Goal: Connect with others: Connect with others

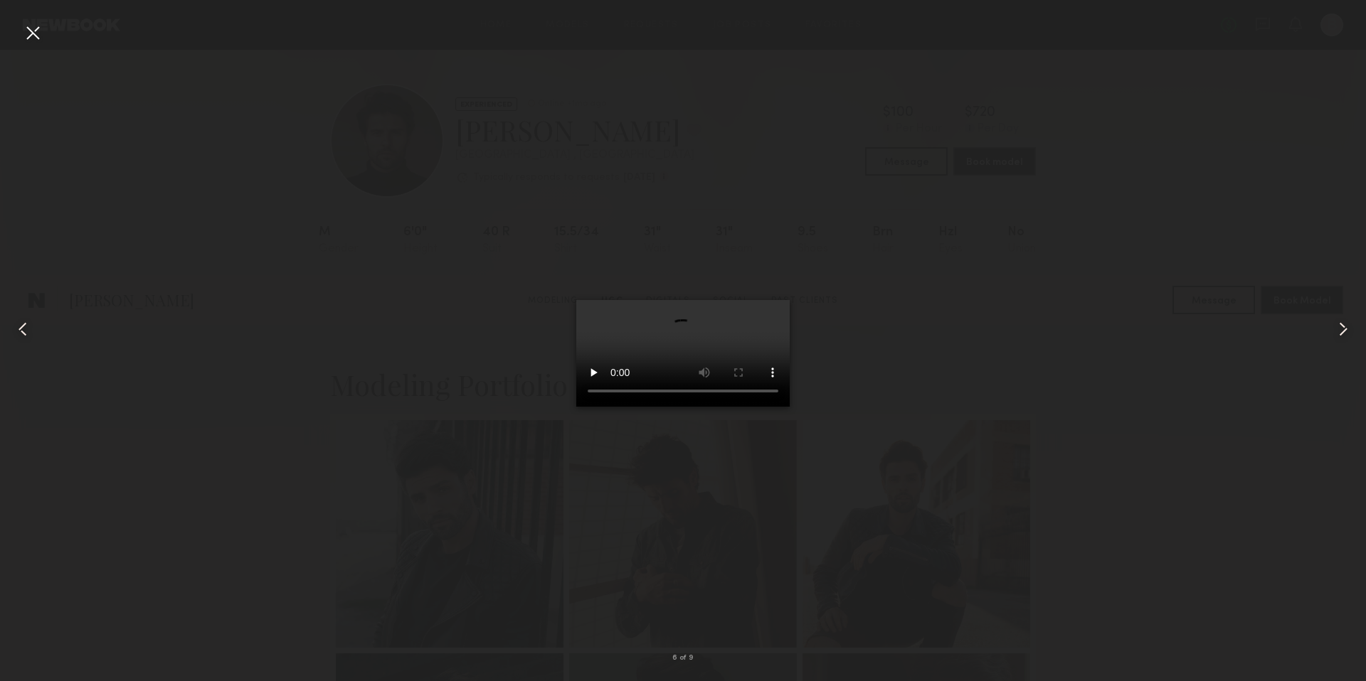
scroll to position [2340, 0]
click at [33, 34] on div at bounding box center [32, 32] width 23 height 23
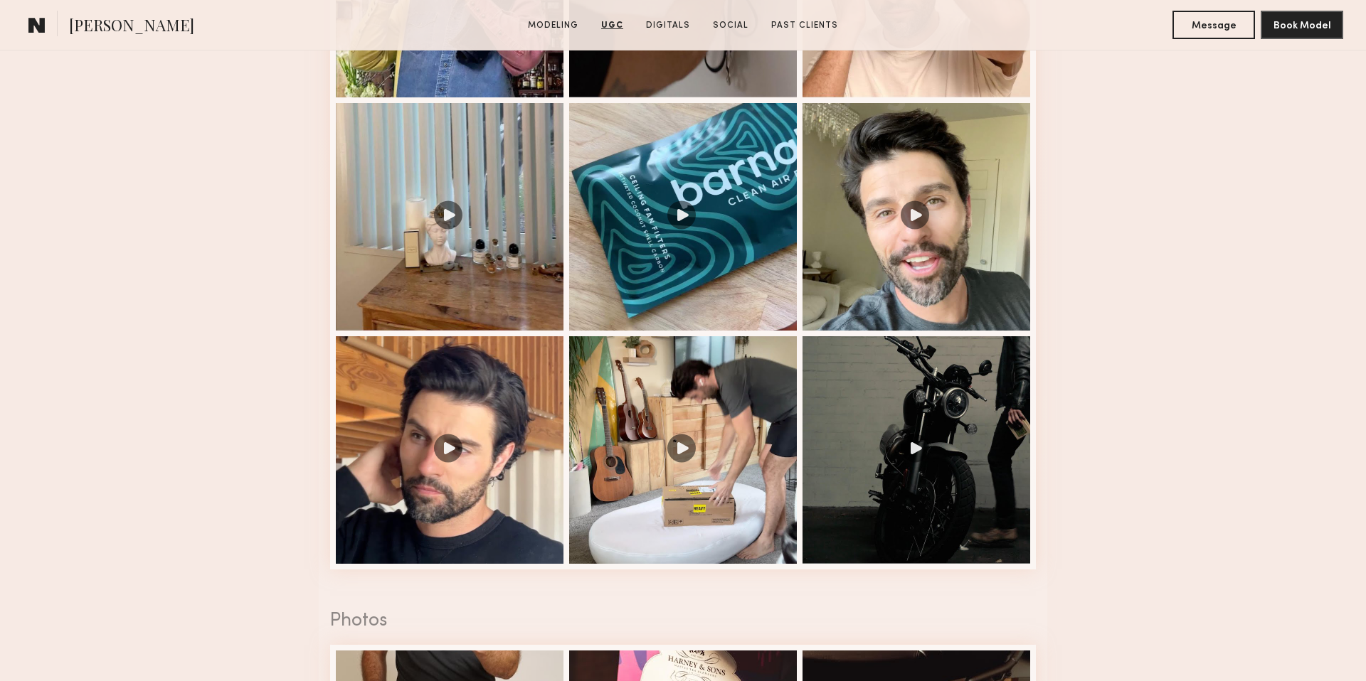
scroll to position [213, 0]
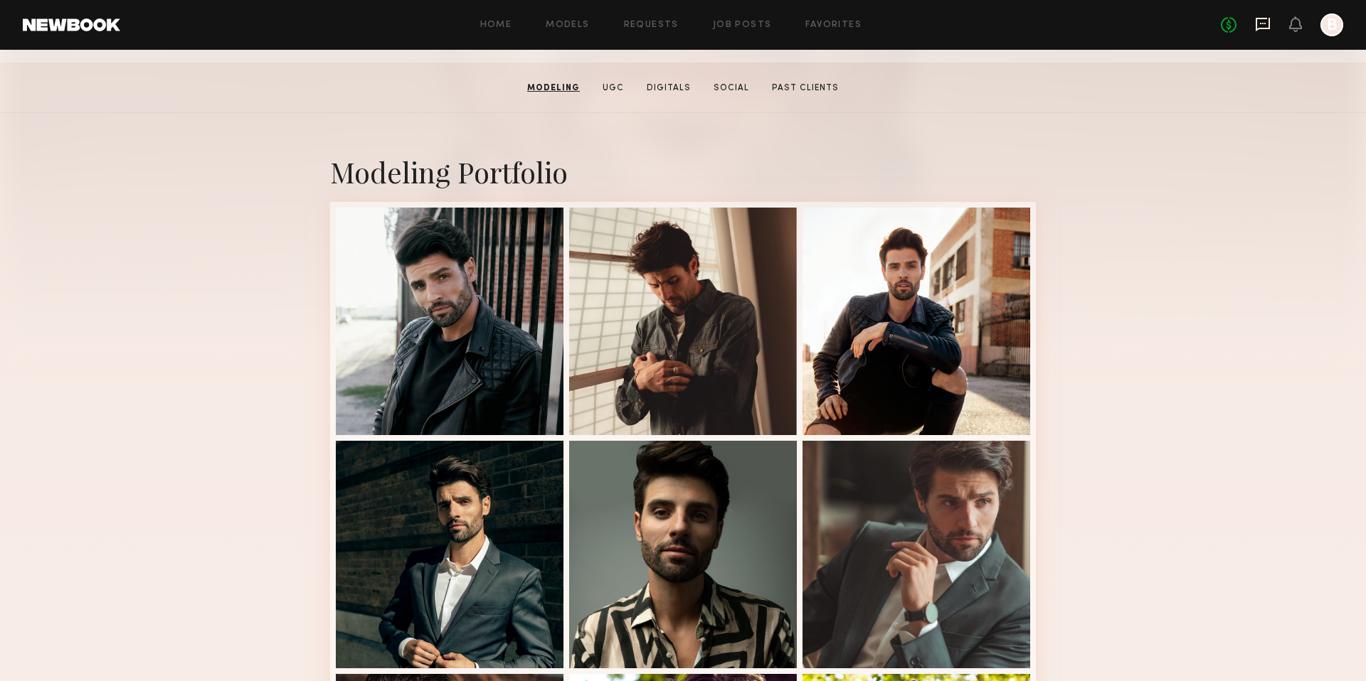
click at [1258, 26] on icon at bounding box center [1263, 24] width 16 height 16
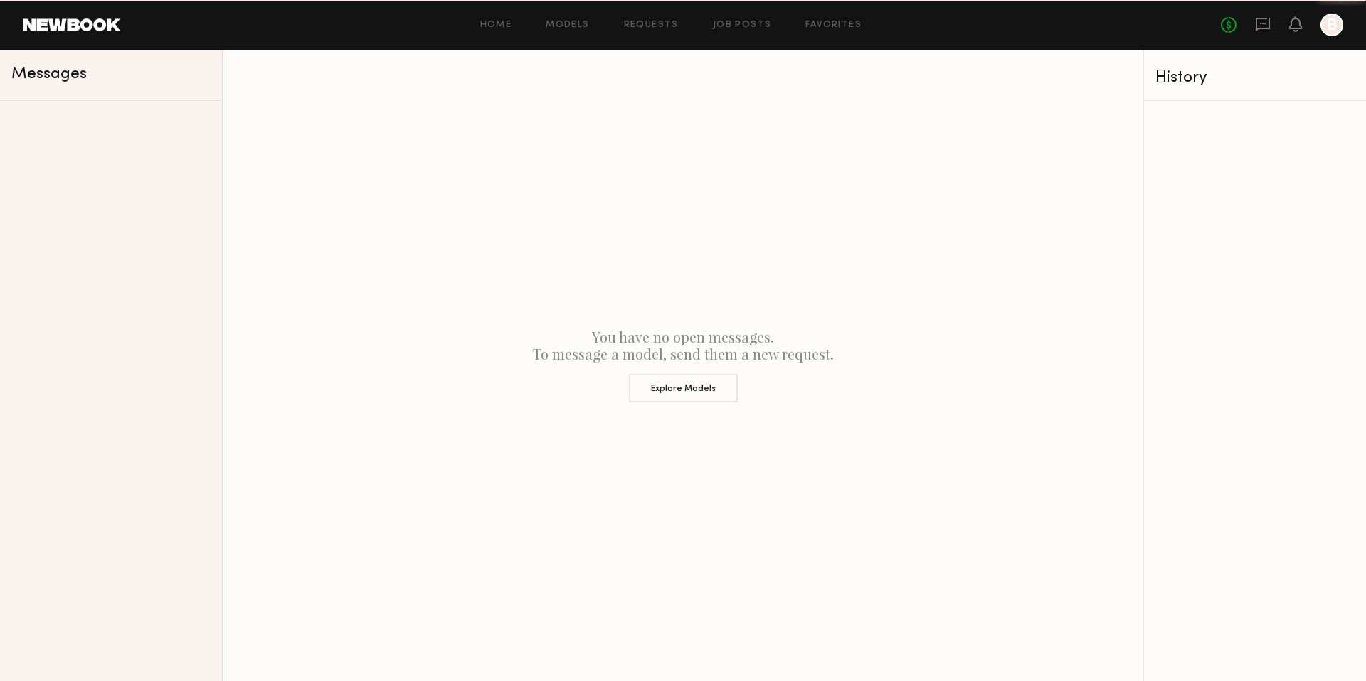
scroll to position [0, 0]
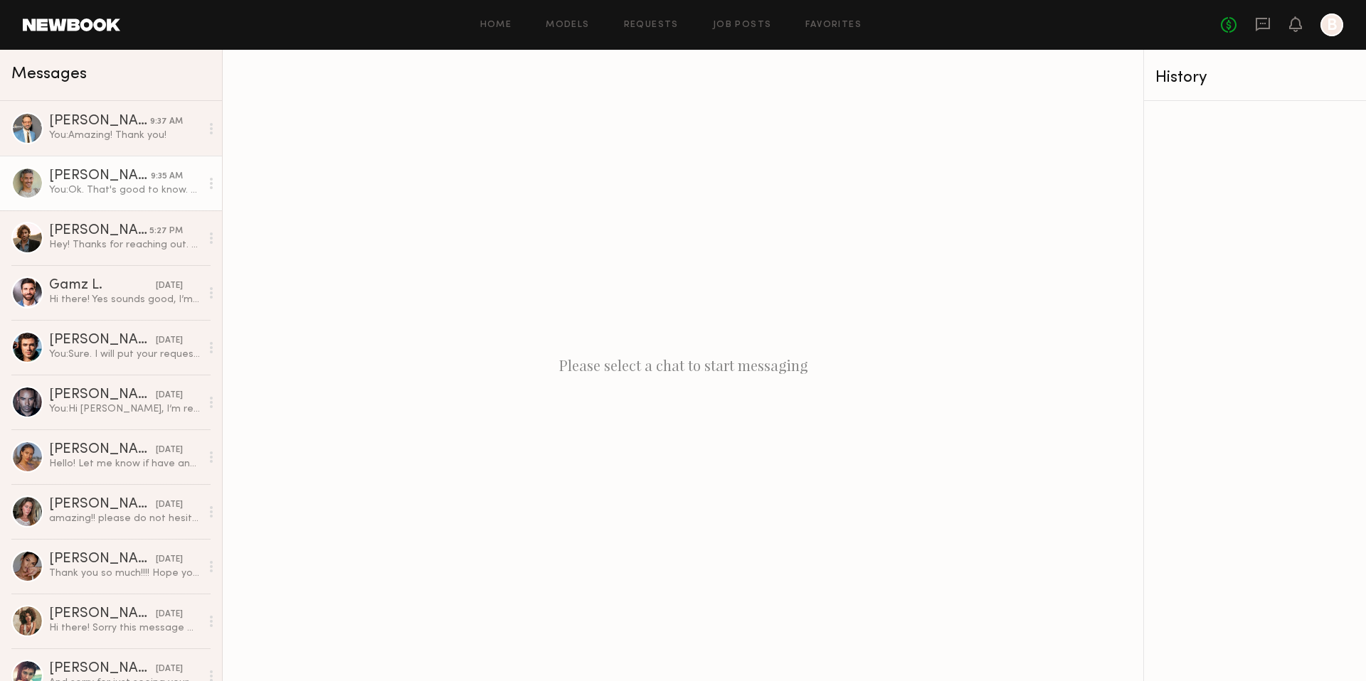
click at [102, 181] on div "[PERSON_NAME]" at bounding box center [100, 176] width 102 height 14
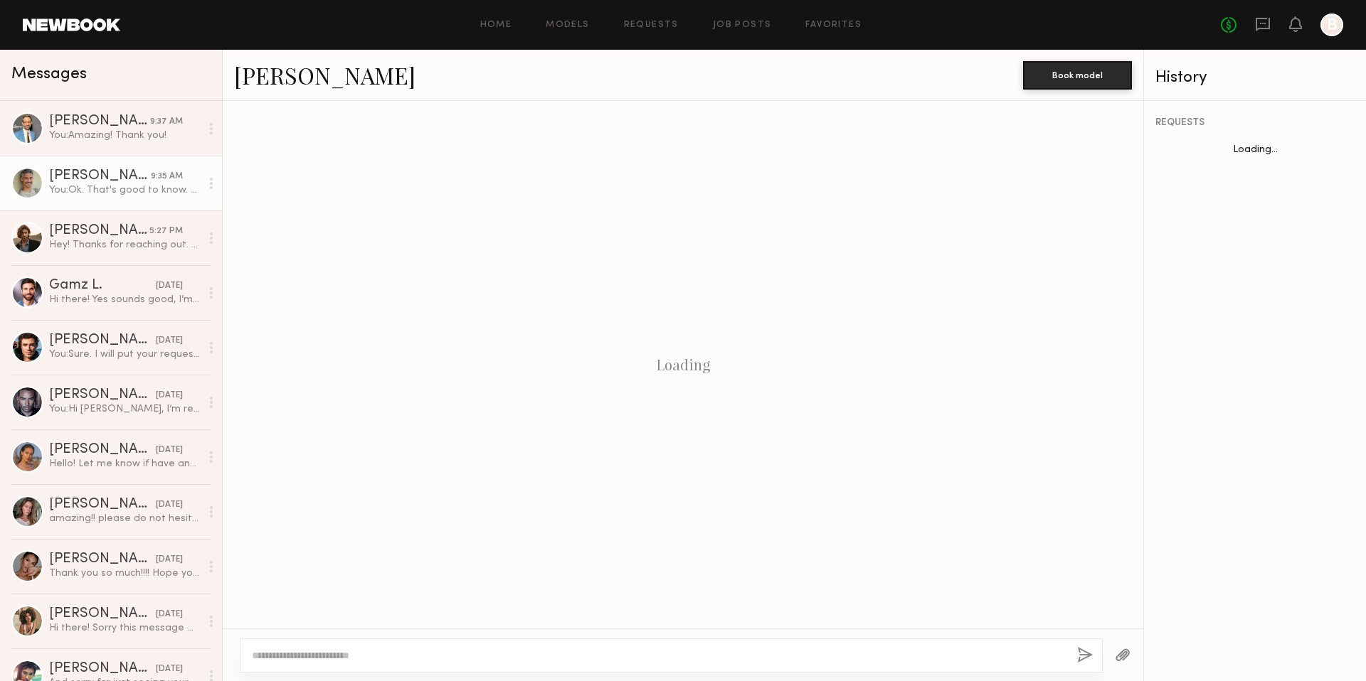
click at [258, 73] on link "[PERSON_NAME]" at bounding box center [324, 75] width 181 height 31
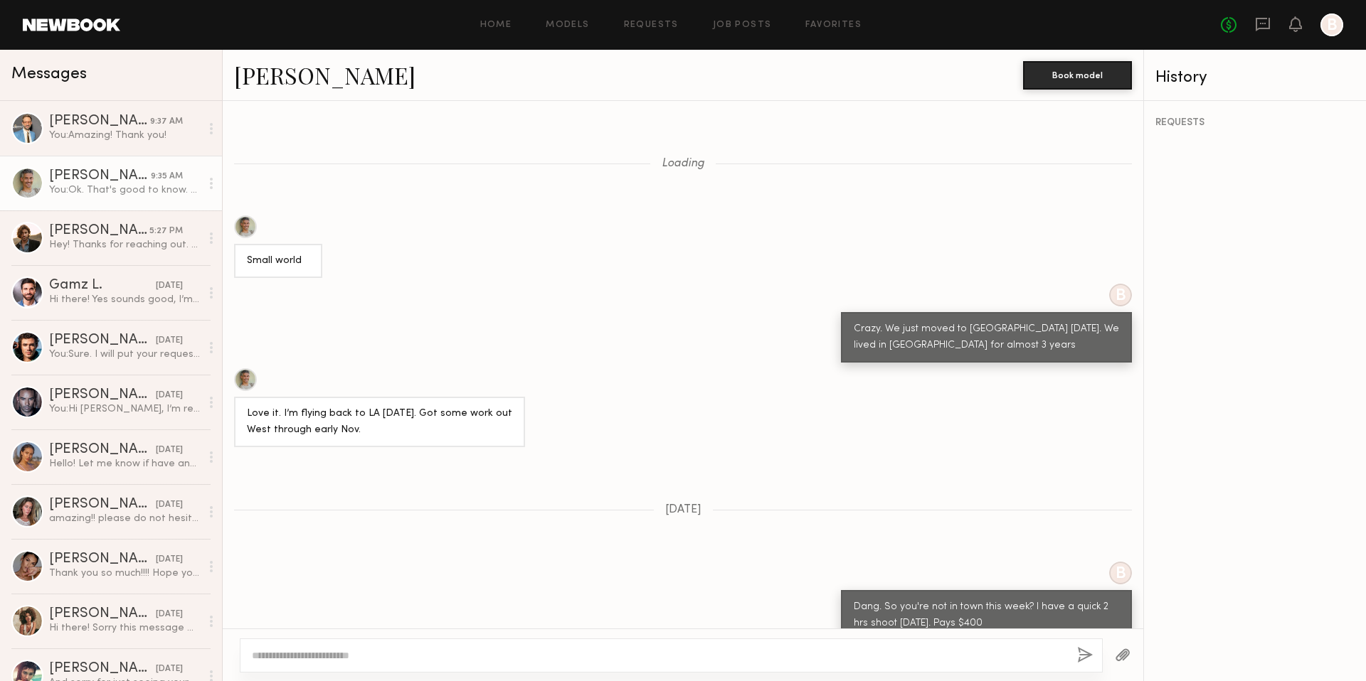
scroll to position [1116, 0]
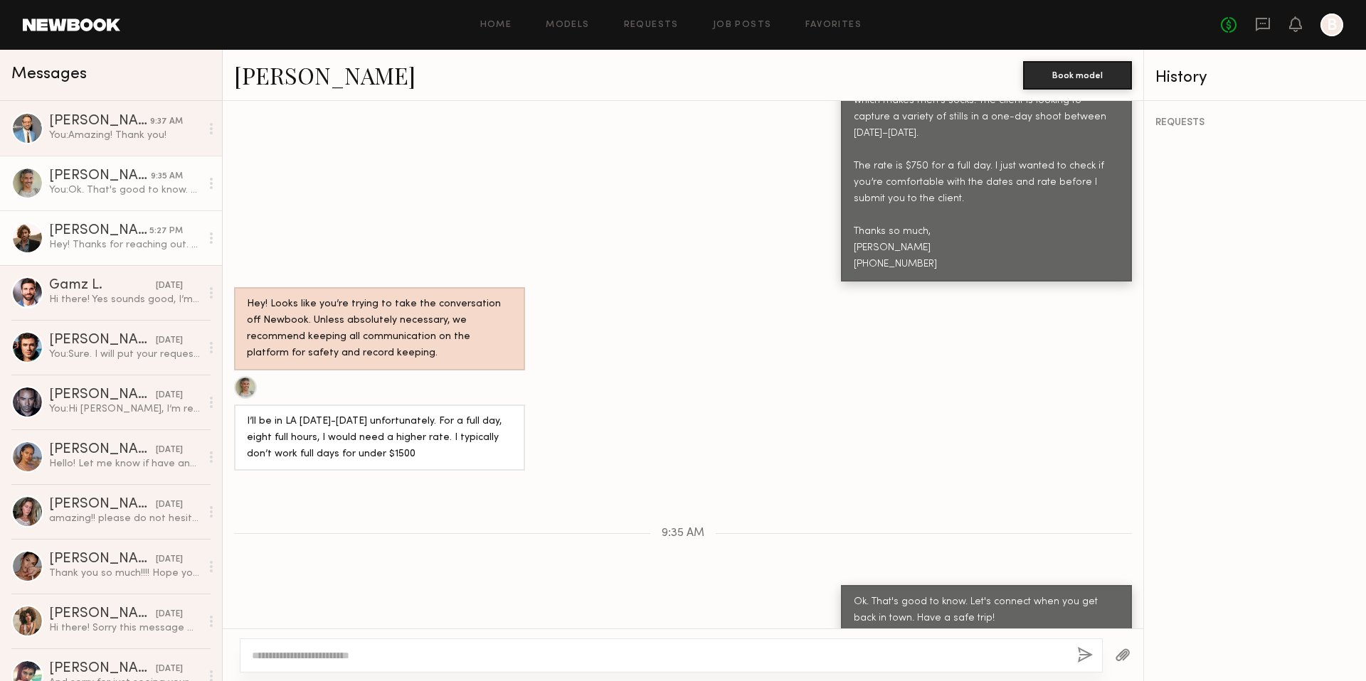
drag, startPoint x: 75, startPoint y: 227, endPoint x: 78, endPoint y: 235, distance: 8.8
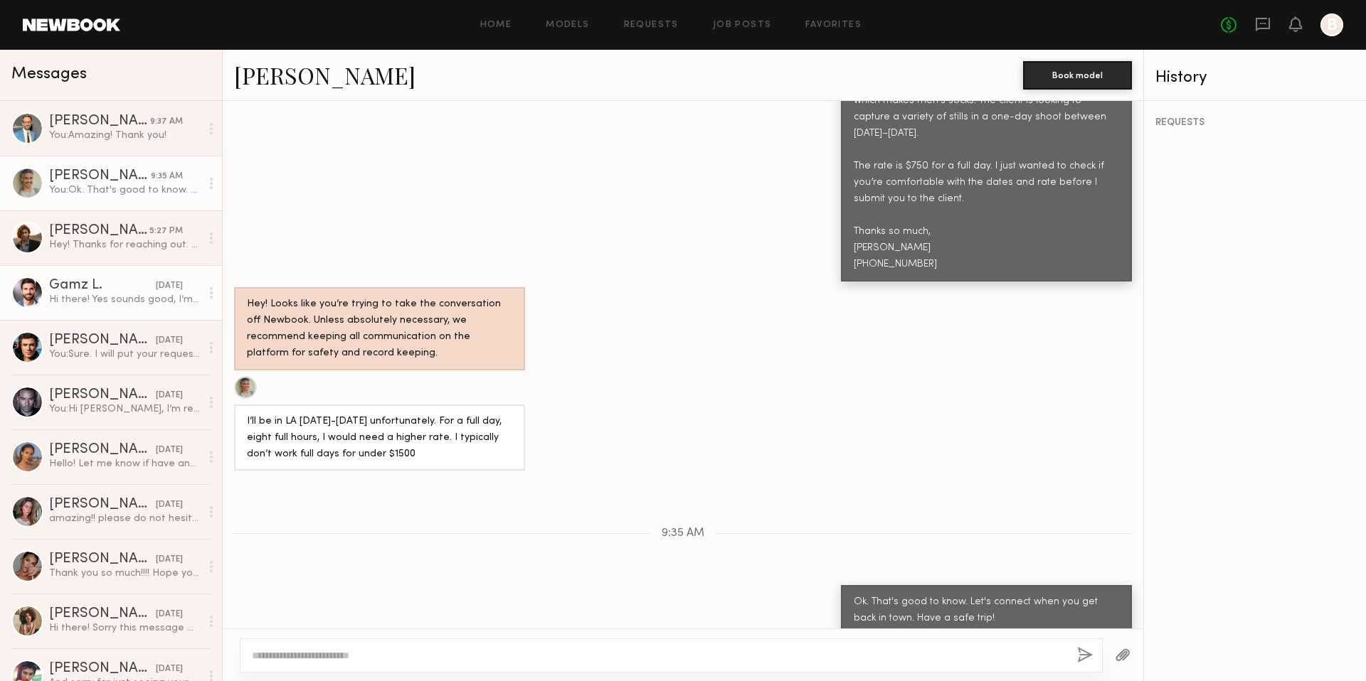
click at [66, 278] on link "Gamz L. yesterday Hi there! Yes sounds good, I’m available 10/13 to 10/15, let …" at bounding box center [111, 292] width 222 height 55
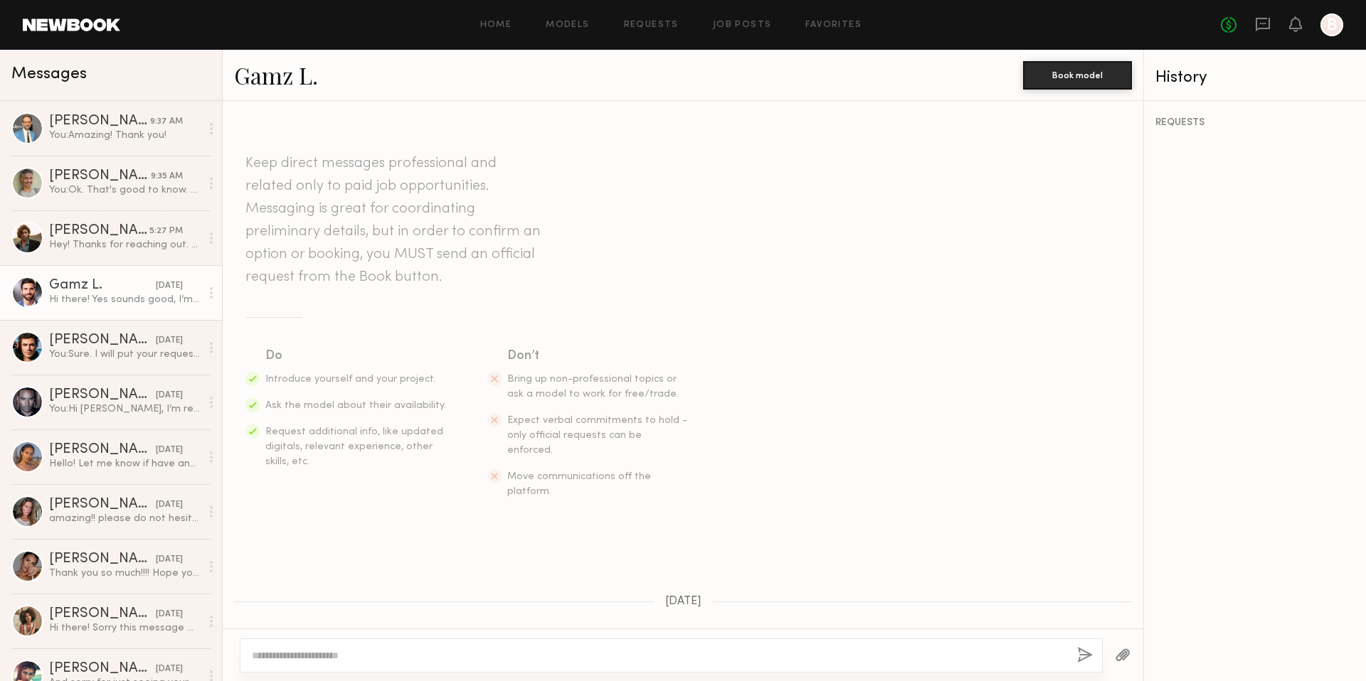
click at [236, 79] on link "Gamz L." at bounding box center [276, 75] width 84 height 31
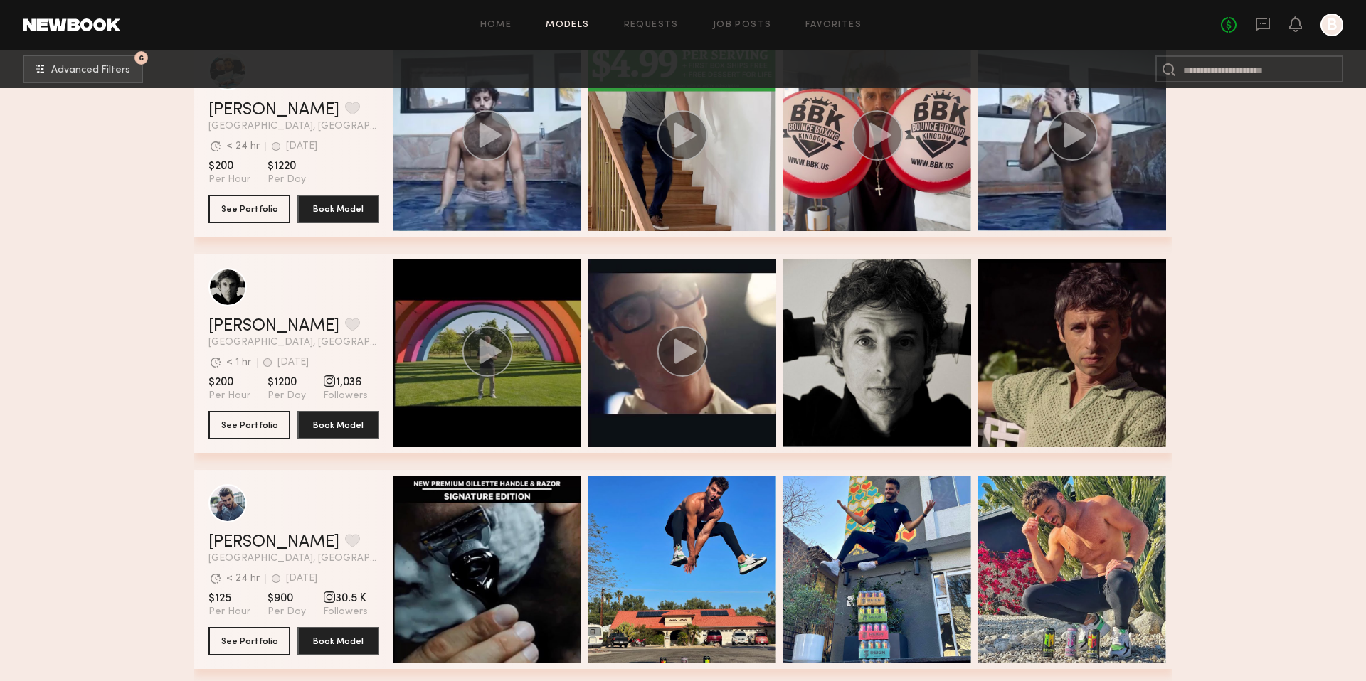
scroll to position [1160, 0]
click at [1260, 26] on icon at bounding box center [1263, 24] width 16 height 16
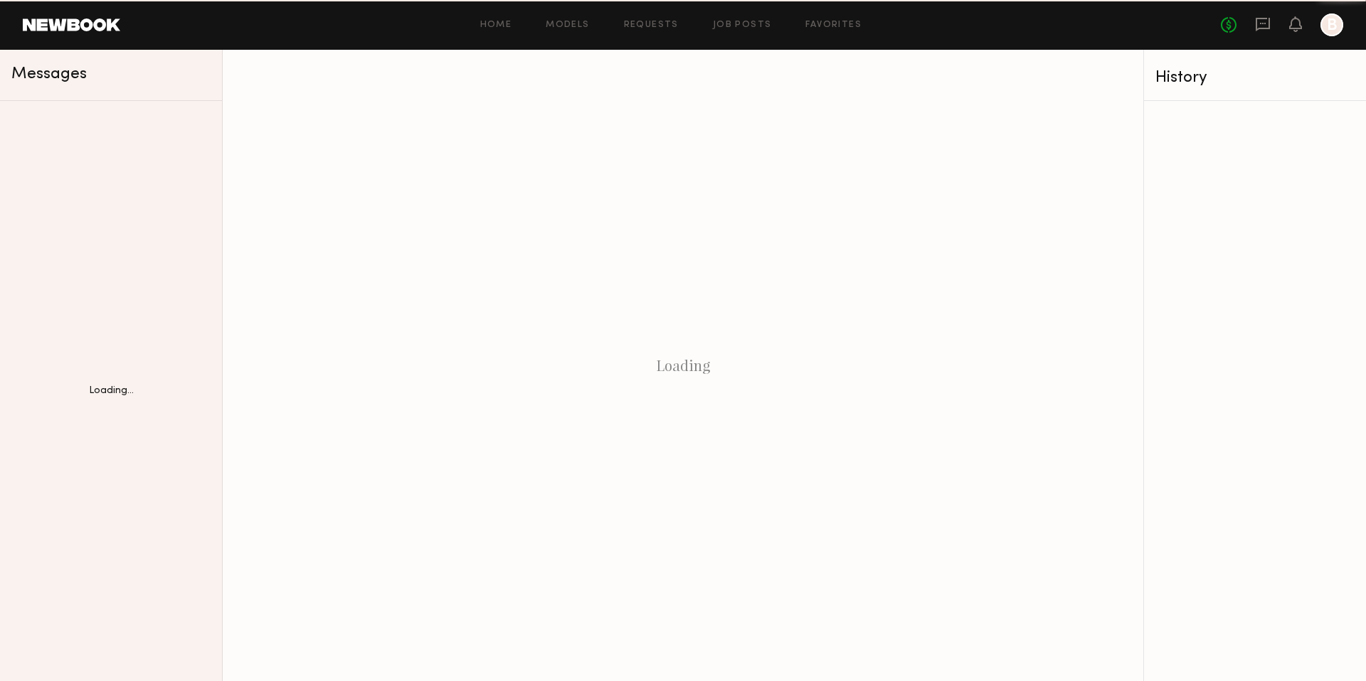
scroll to position [0, 0]
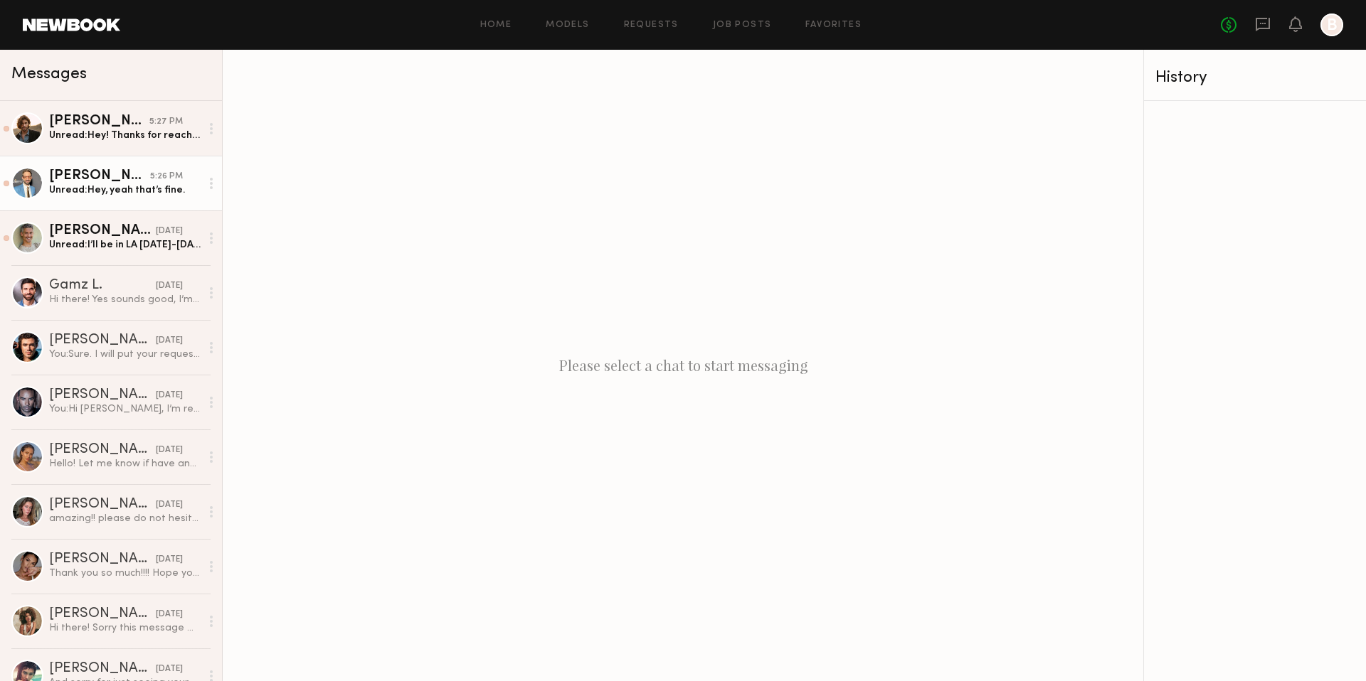
click at [150, 196] on div "Unread: Hey, yeah that’s fine." at bounding box center [125, 191] width 152 height 14
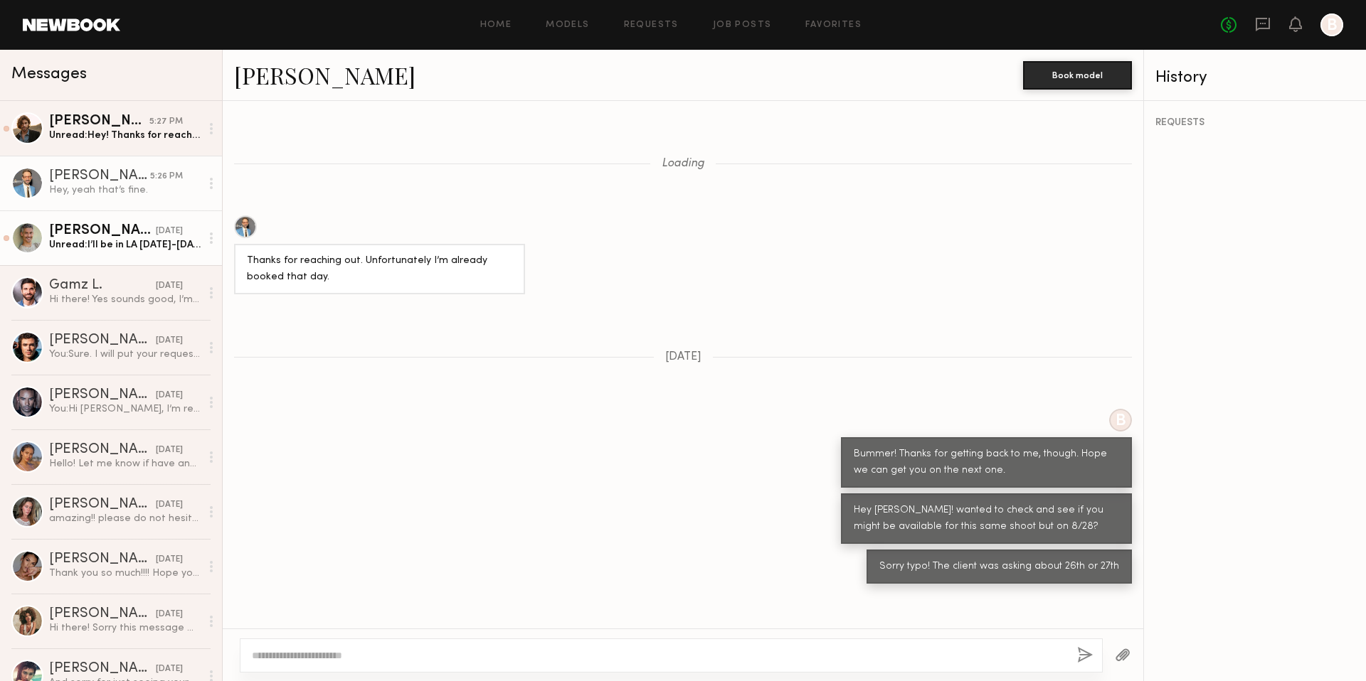
scroll to position [1063, 0]
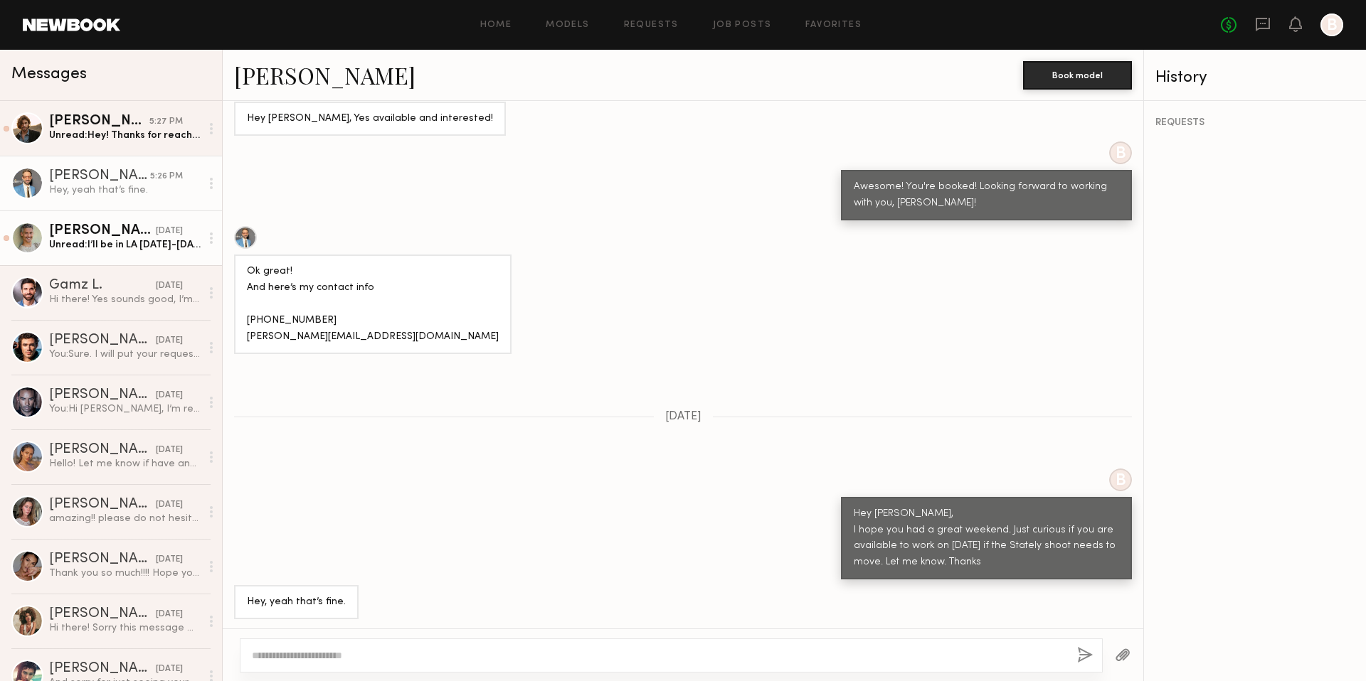
click at [129, 234] on div "[PERSON_NAME]" at bounding box center [102, 231] width 107 height 14
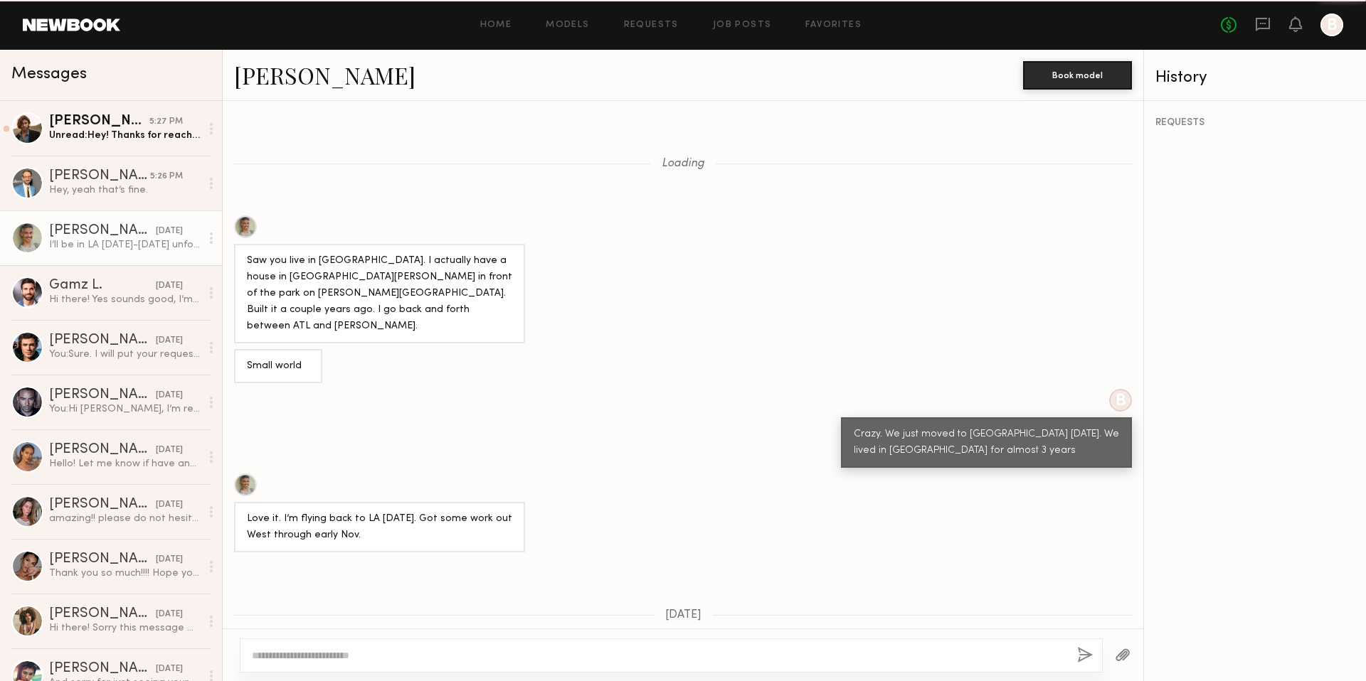
scroll to position [1012, 0]
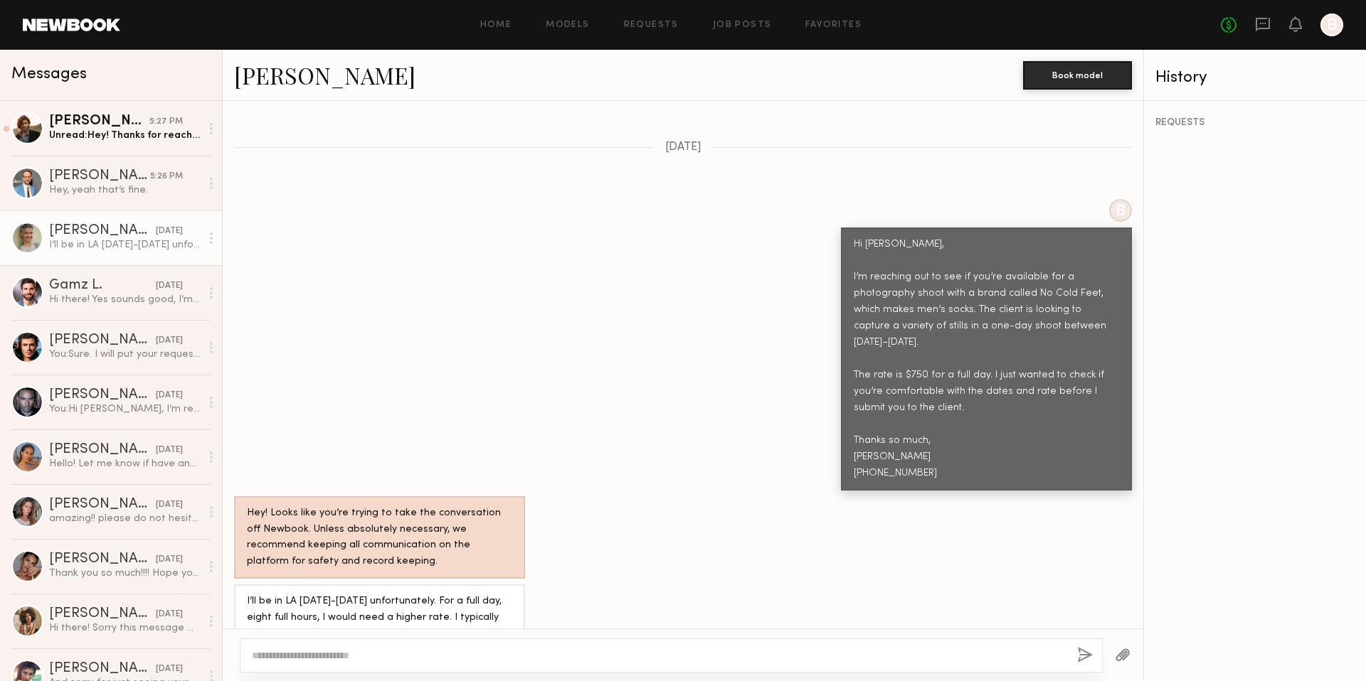
click at [317, 646] on div at bounding box center [671, 656] width 863 height 34
click at [313, 655] on textarea at bounding box center [659, 656] width 814 height 14
click at [277, 655] on textarea "**********" at bounding box center [659, 656] width 814 height 14
click at [374, 654] on textarea "**********" at bounding box center [659, 656] width 814 height 14
click at [540, 656] on textarea "**********" at bounding box center [659, 656] width 814 height 14
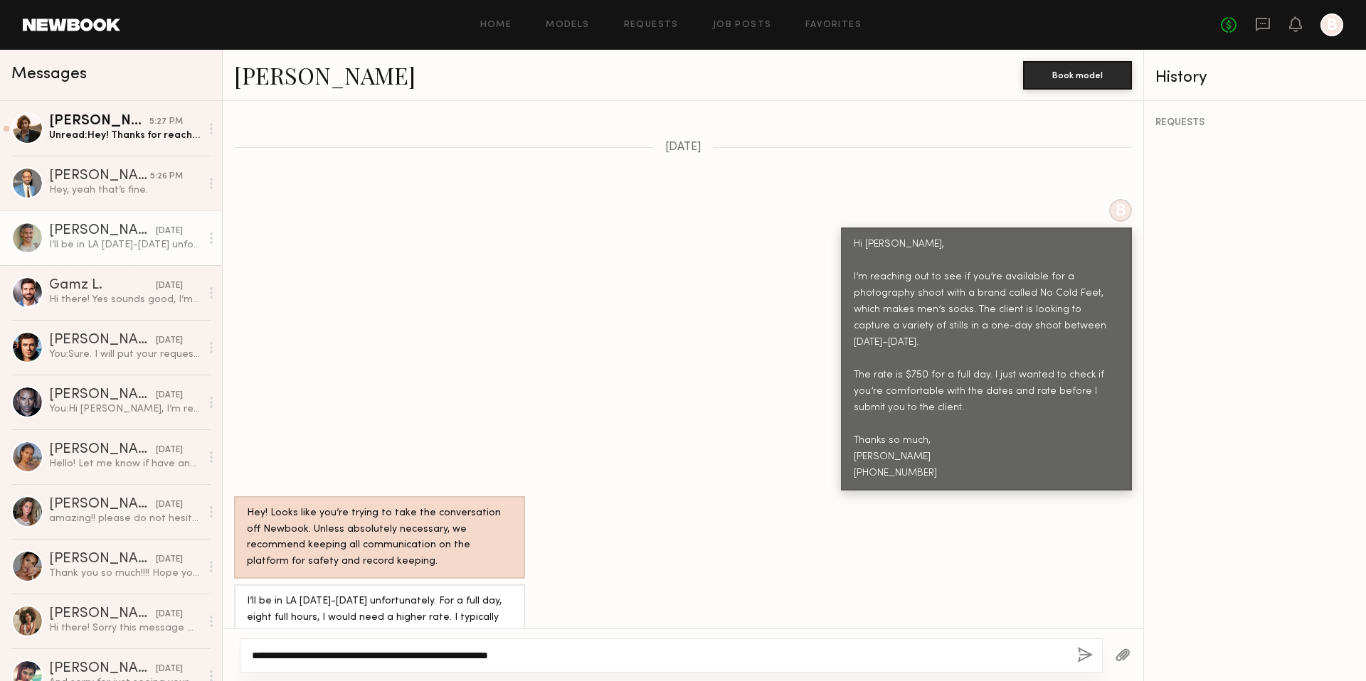
click at [566, 660] on textarea "**********" at bounding box center [659, 656] width 814 height 14
click at [673, 651] on textarea "**********" at bounding box center [659, 656] width 814 height 14
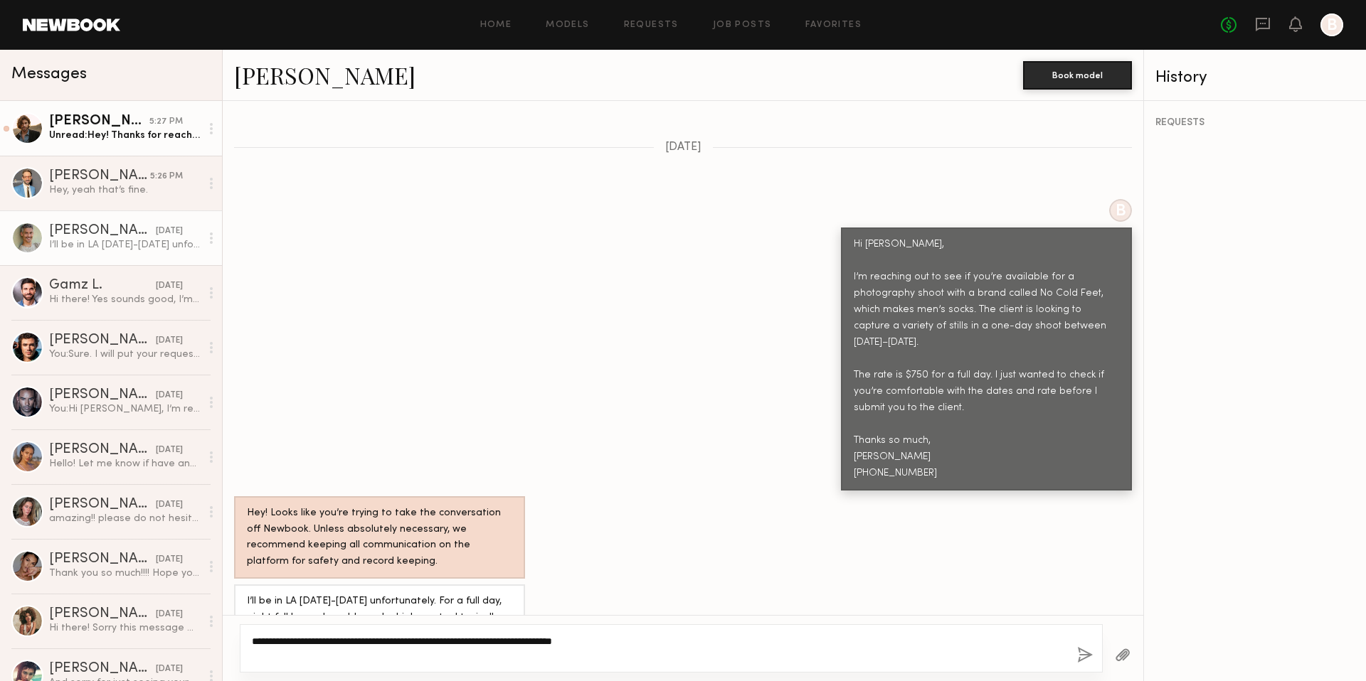
type textarea "**********"
click at [140, 124] on div "[PERSON_NAME]" at bounding box center [99, 122] width 100 height 14
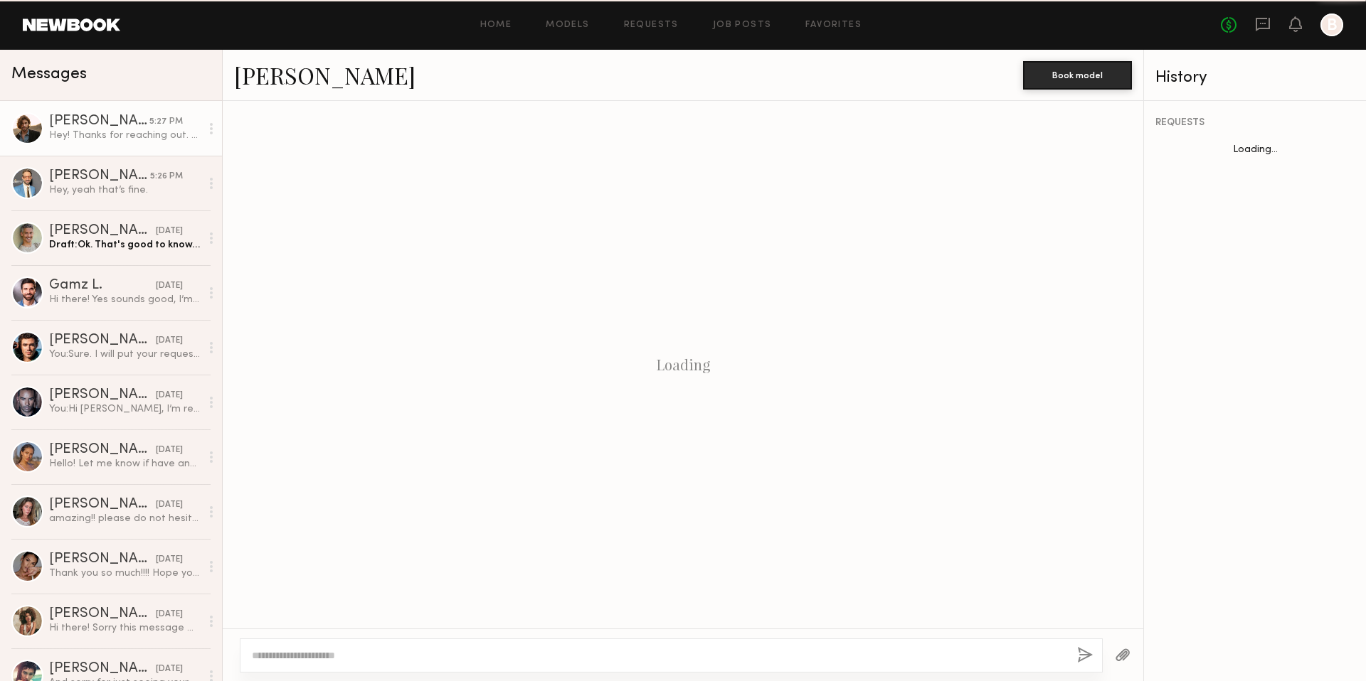
scroll to position [428, 0]
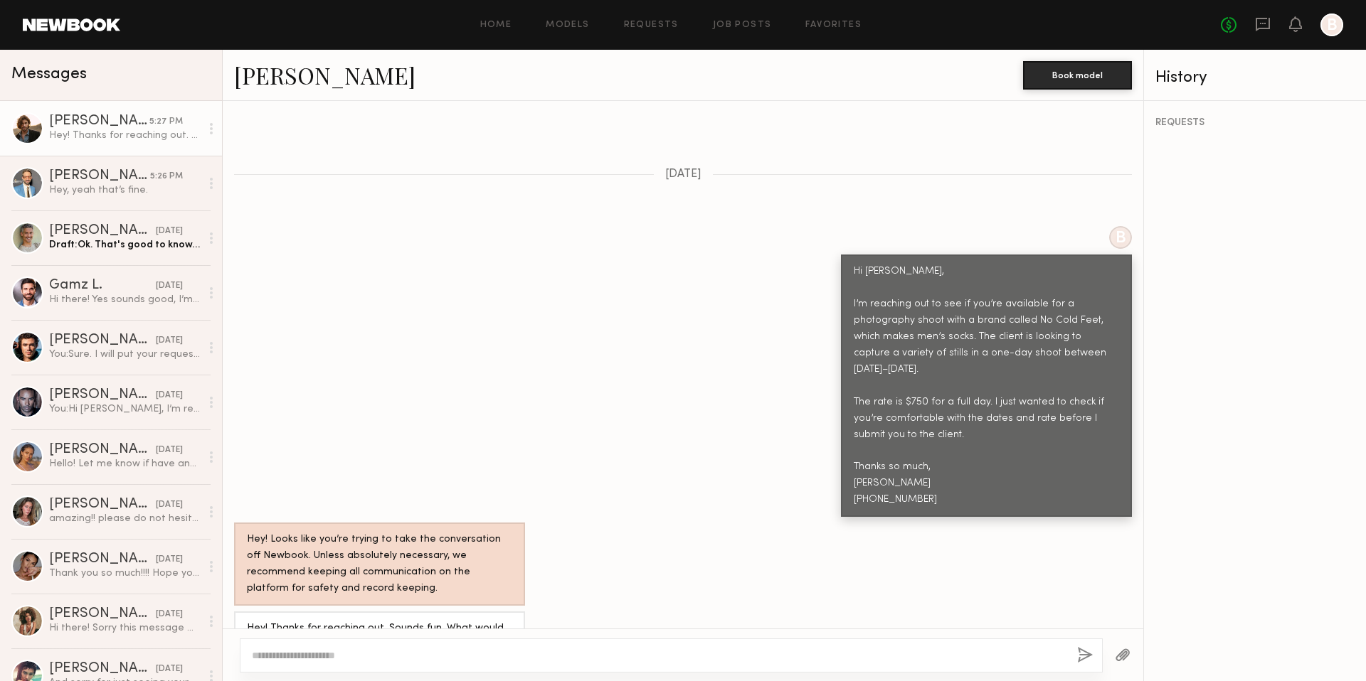
click at [265, 655] on textarea at bounding box center [659, 656] width 814 height 14
click at [351, 652] on textarea at bounding box center [659, 656] width 814 height 14
click at [150, 246] on div "Draft: Ok. That's good to know. Let's connect when you get back in town. Have a…" at bounding box center [125, 245] width 152 height 14
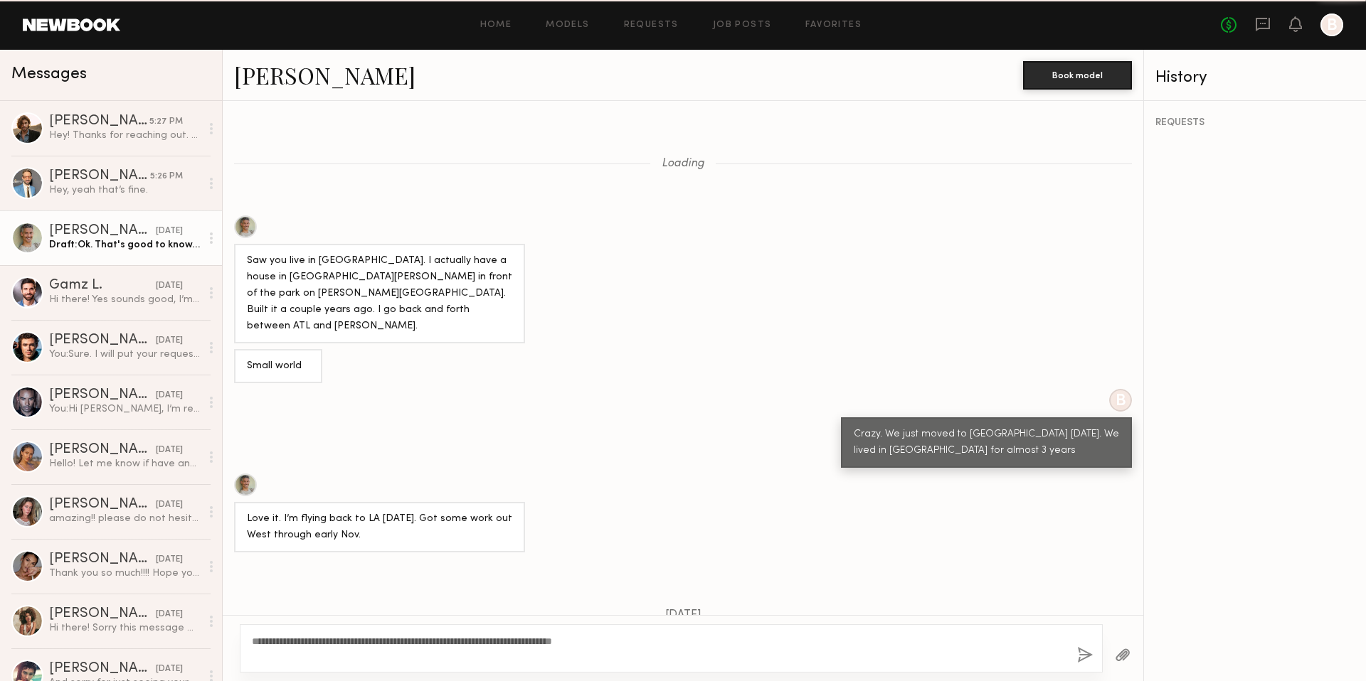
scroll to position [1012, 0]
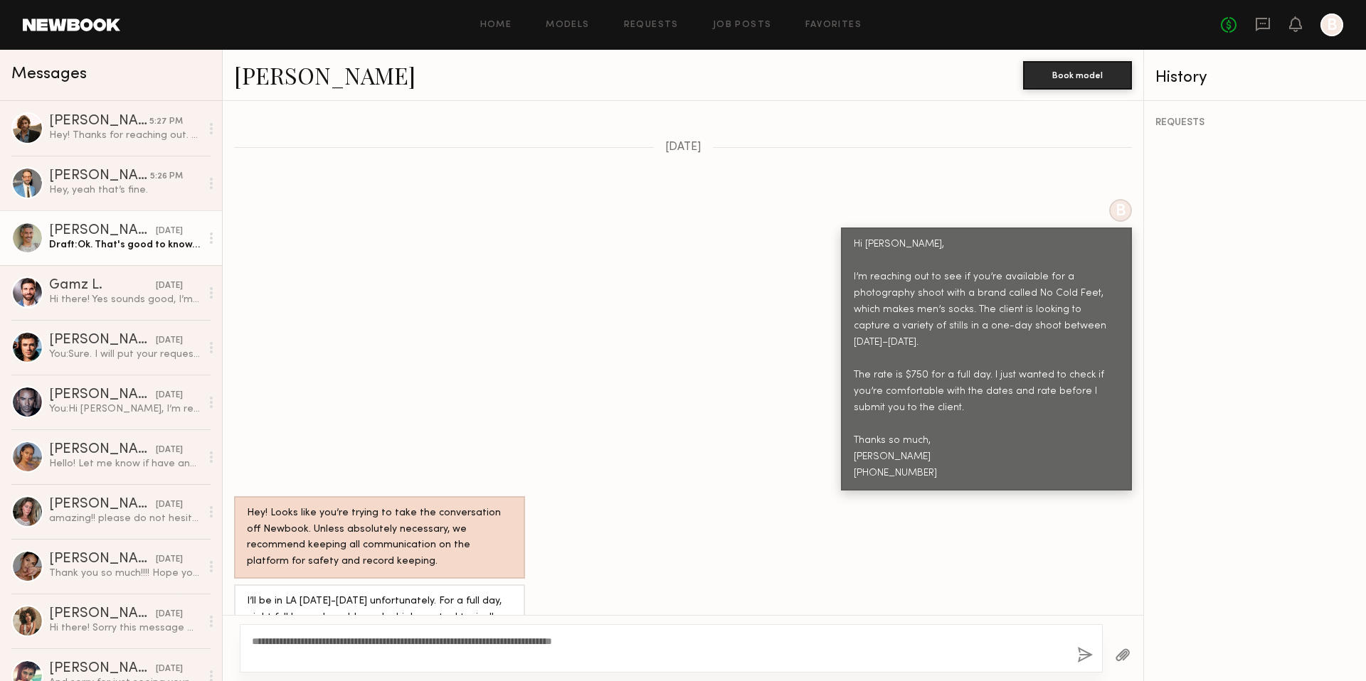
click at [622, 644] on textarea "**********" at bounding box center [659, 649] width 814 height 28
click at [661, 644] on textarea "**********" at bounding box center [659, 649] width 814 height 28
click at [1081, 654] on button "button" at bounding box center [1085, 656] width 16 height 18
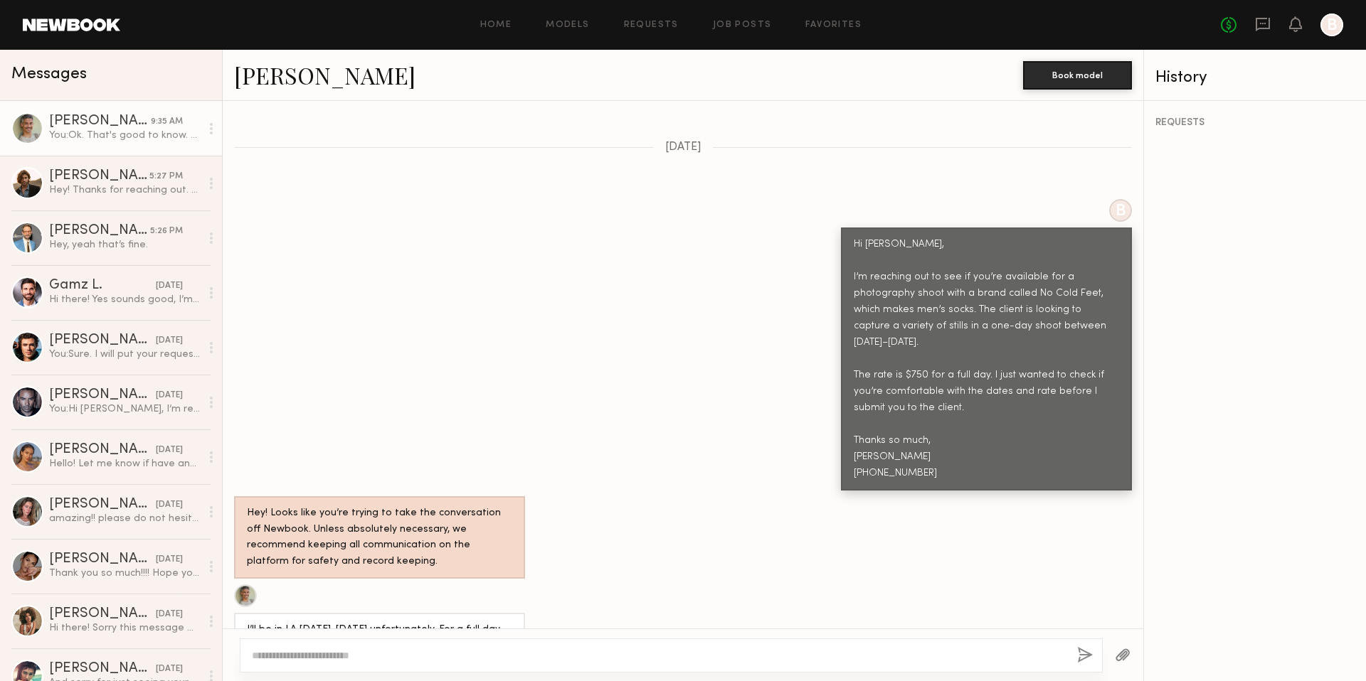
scroll to position [1312, 0]
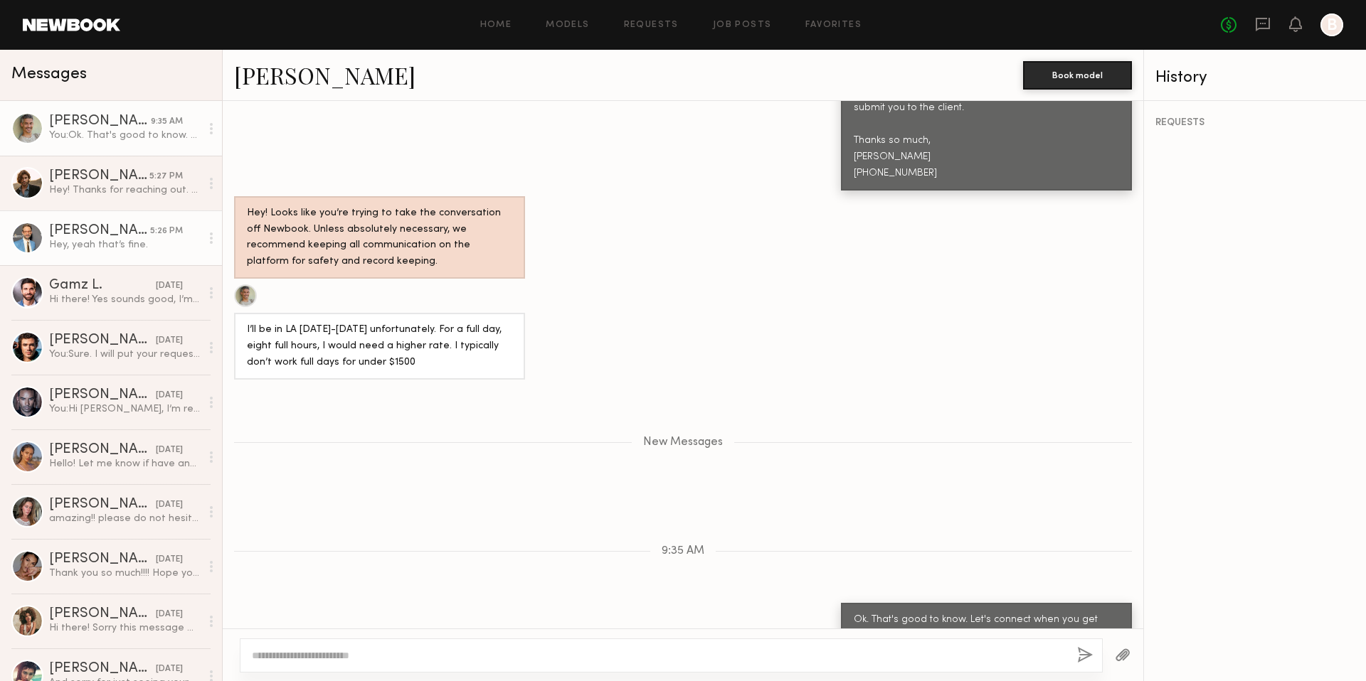
click at [112, 240] on div "Hey, yeah that’s fine." at bounding box center [125, 245] width 152 height 14
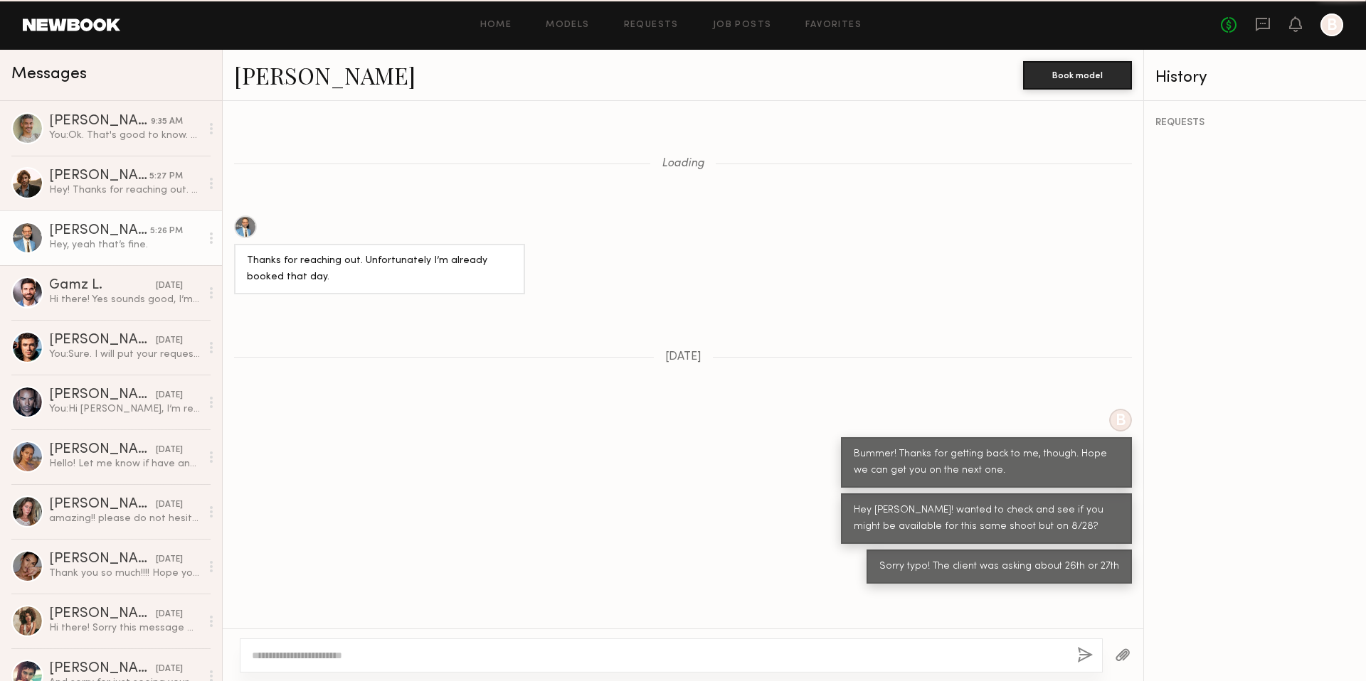
scroll to position [1063, 0]
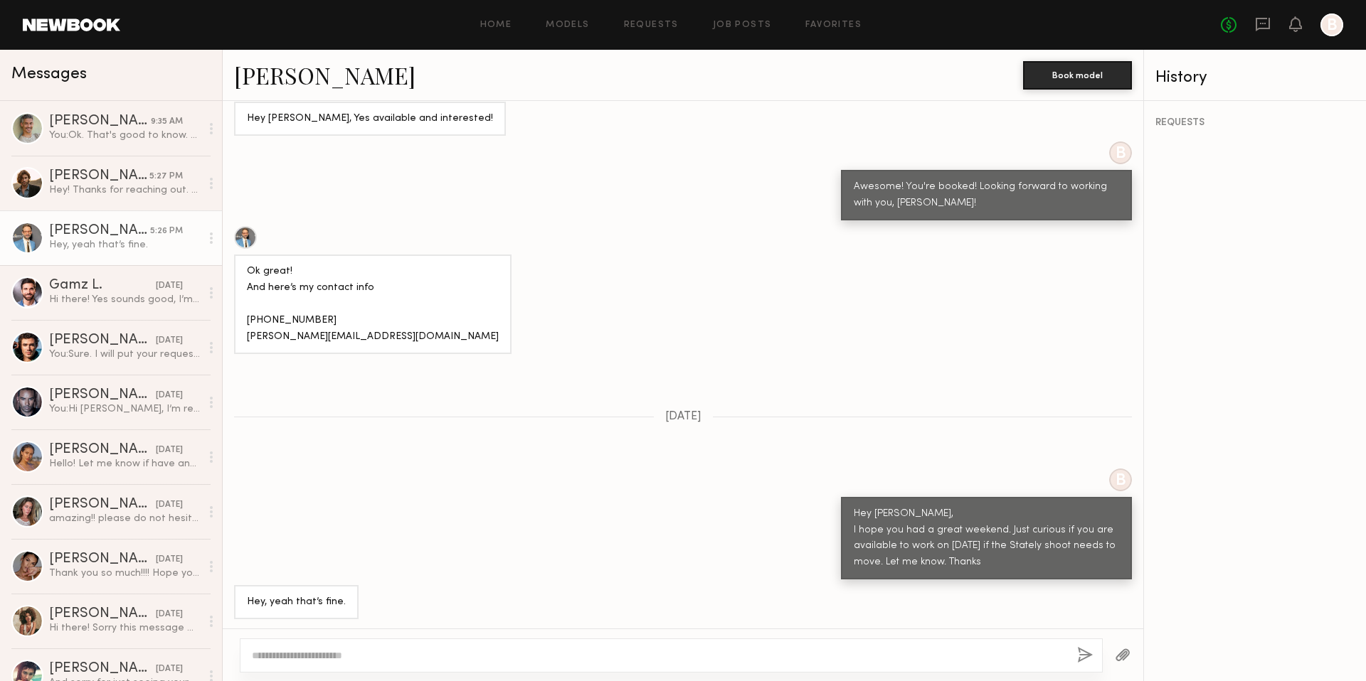
click at [373, 658] on textarea at bounding box center [659, 656] width 814 height 14
type textarea "**********"
click at [1091, 652] on button "button" at bounding box center [1085, 656] width 16 height 18
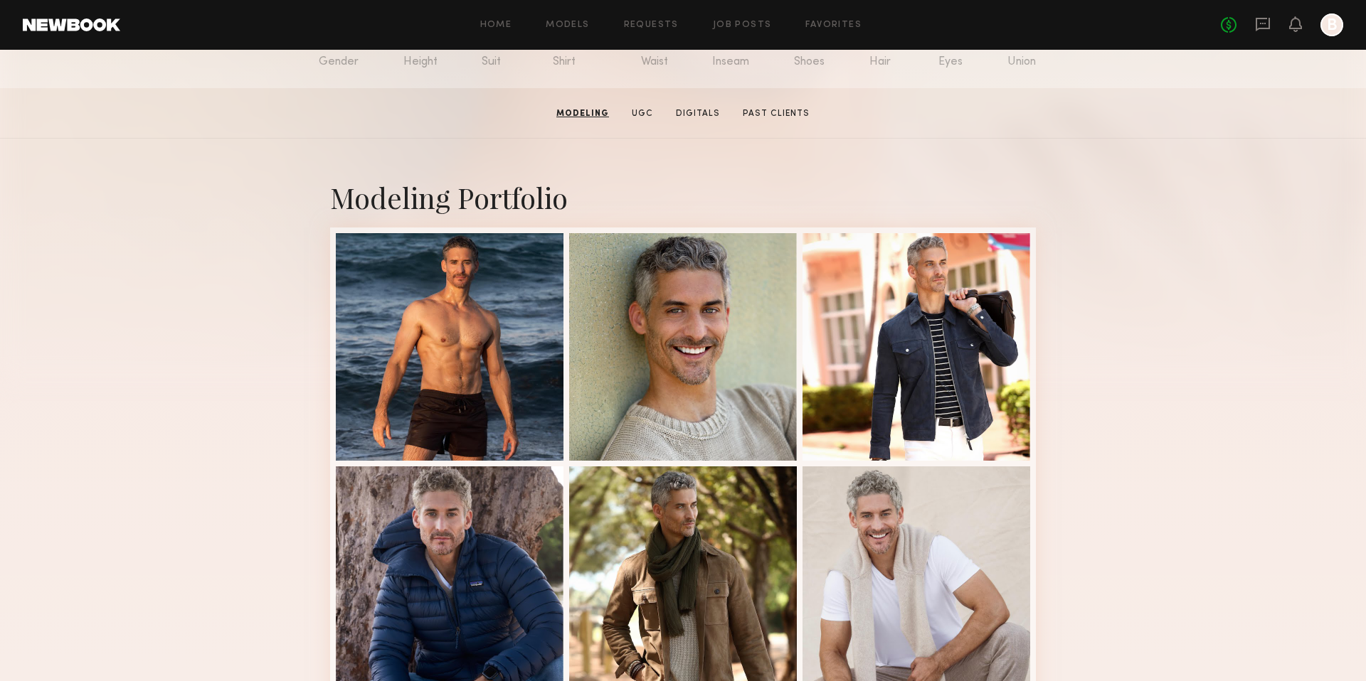
scroll to position [140, 0]
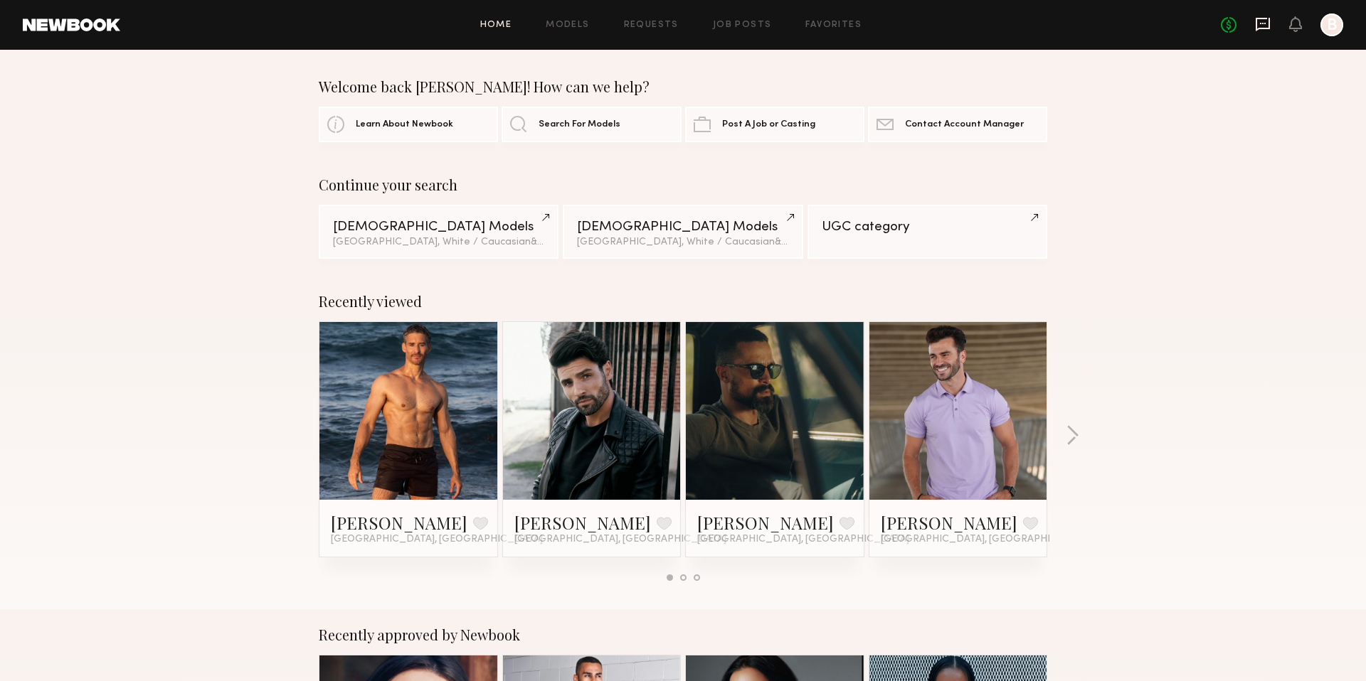
click at [1260, 26] on icon at bounding box center [1263, 24] width 16 height 16
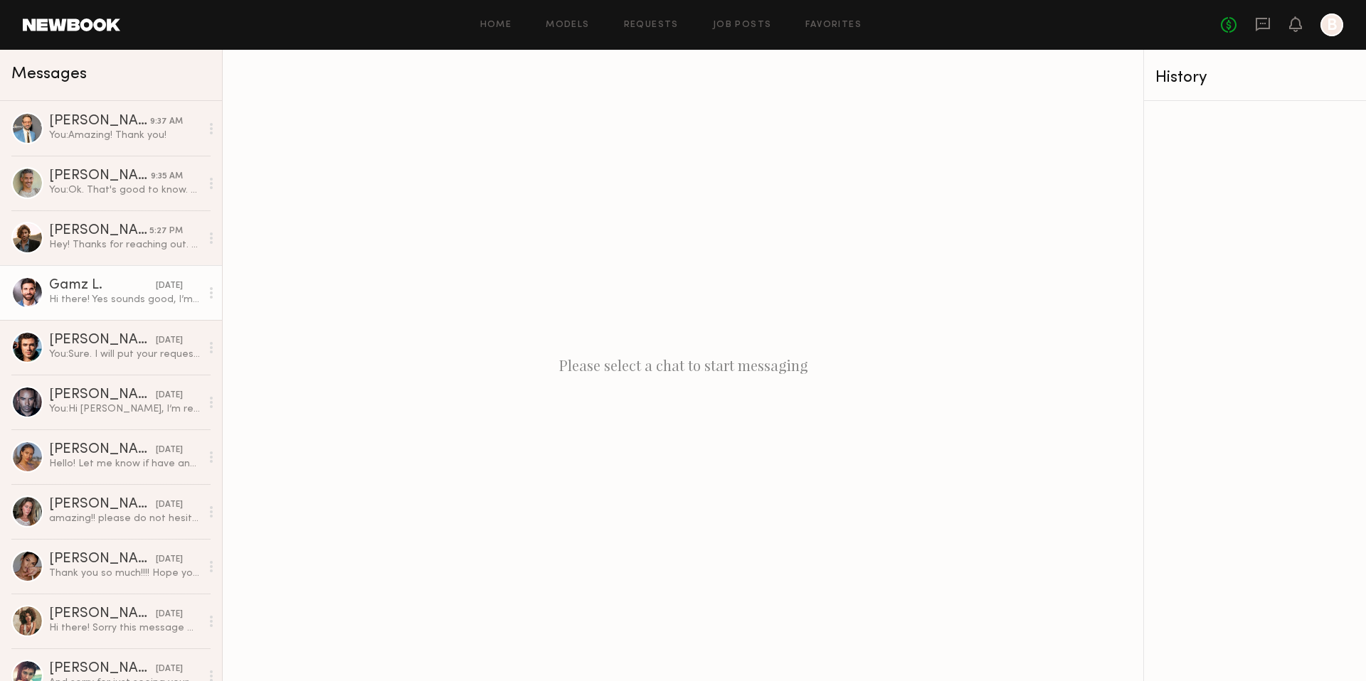
click at [62, 284] on div "Gamz L." at bounding box center [102, 286] width 107 height 14
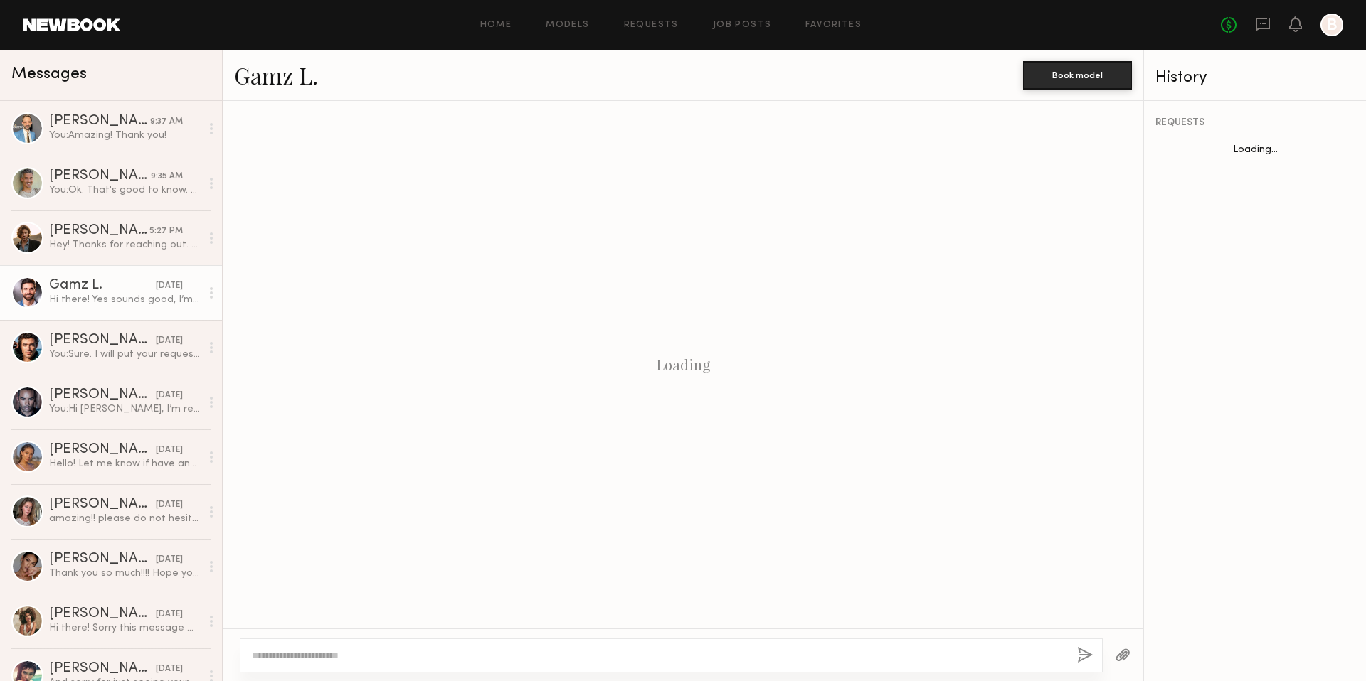
scroll to position [835, 0]
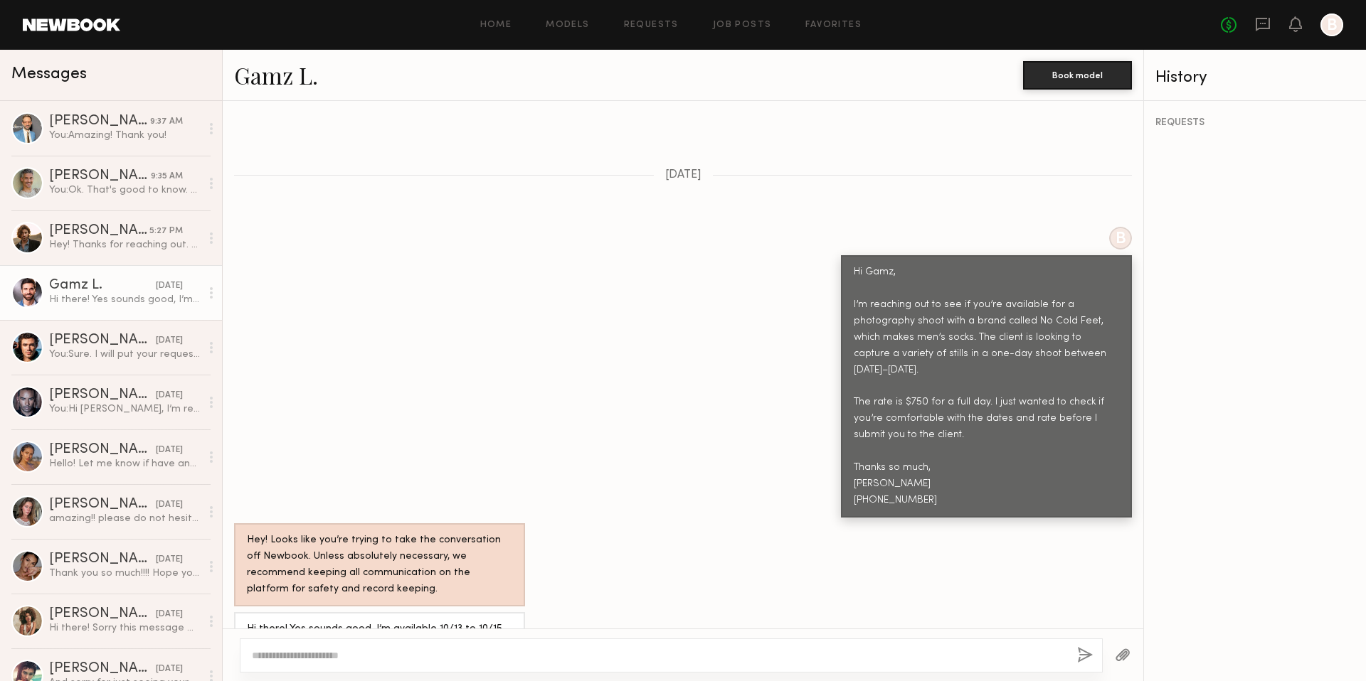
click at [274, 65] on link "Gamz L." at bounding box center [276, 75] width 84 height 31
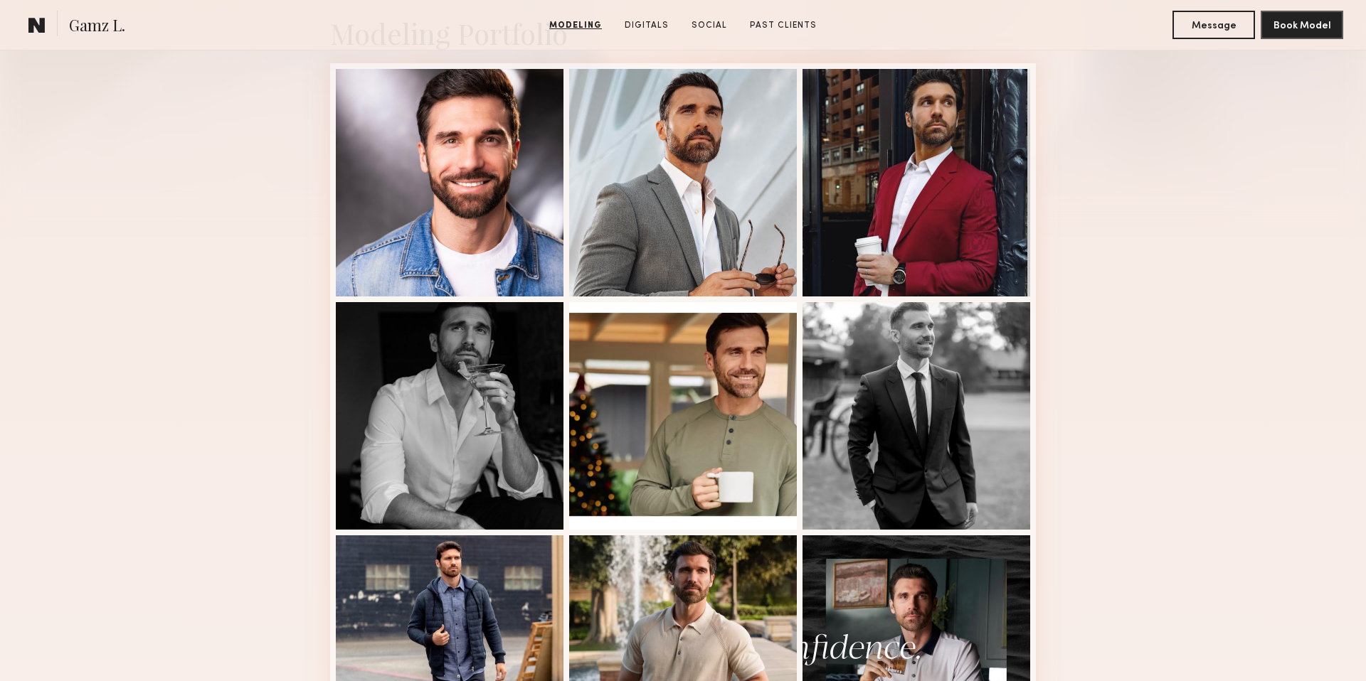
scroll to position [351, 0]
